Goal: Transaction & Acquisition: Download file/media

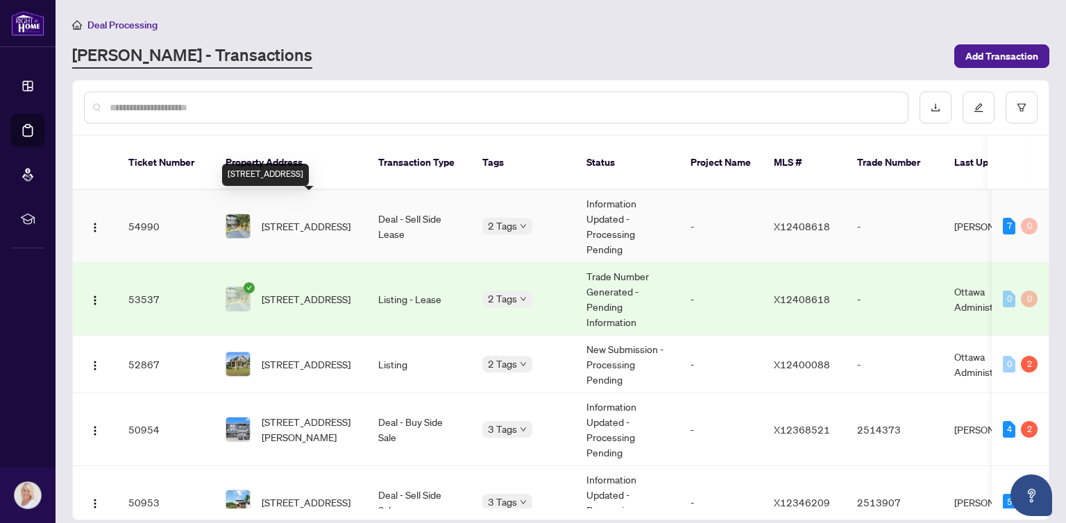
click at [304, 219] on span "[STREET_ADDRESS]" at bounding box center [306, 226] width 89 height 15
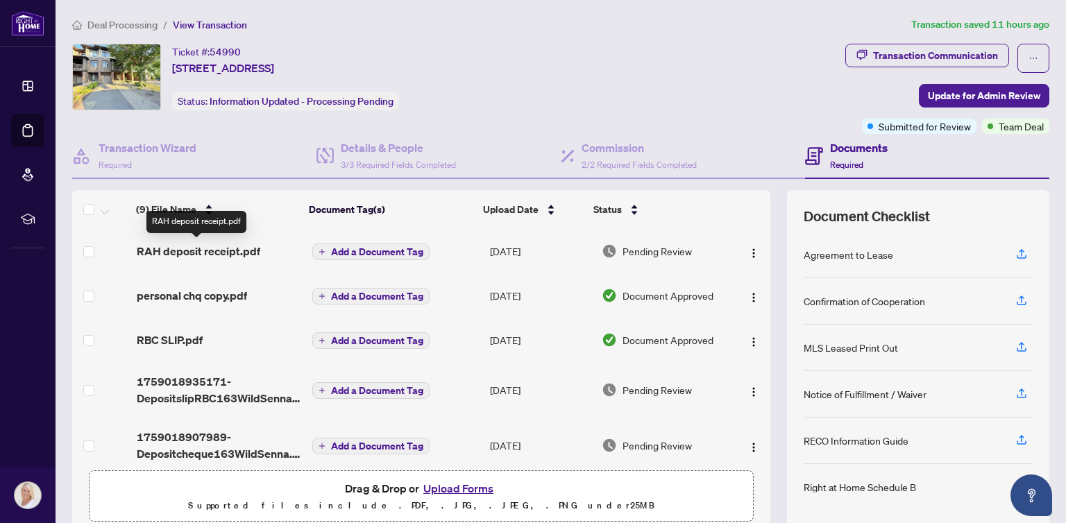
click at [230, 245] on span "RAH deposit receipt.pdf" at bounding box center [199, 251] width 124 height 17
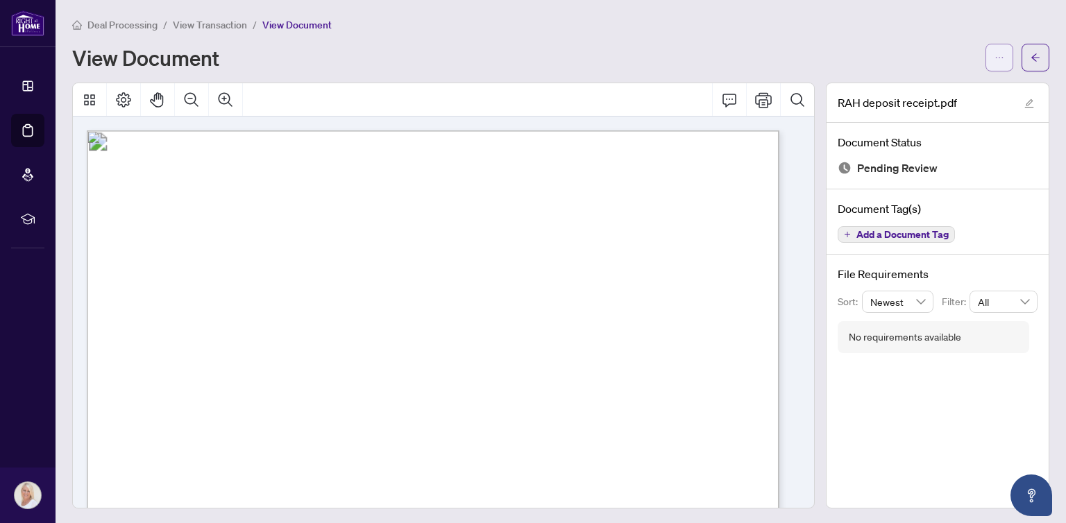
click at [994, 56] on button "button" at bounding box center [1000, 58] width 28 height 28
click at [904, 85] on span "Download" at bounding box center [938, 87] width 105 height 15
